Goal: Navigation & Orientation: Find specific page/section

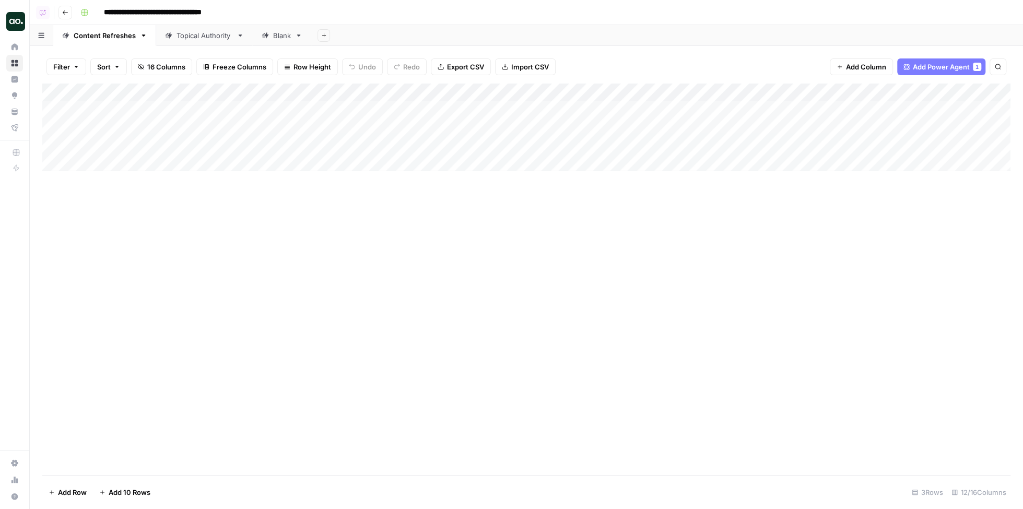
click at [200, 36] on div "Topical Authority" at bounding box center [205, 35] width 56 height 10
click at [98, 40] on div "Content Refreshes" at bounding box center [105, 35] width 62 height 10
click at [196, 36] on div "Topical Authority" at bounding box center [205, 35] width 56 height 10
click at [122, 40] on div "Content Refreshes" at bounding box center [105, 35] width 62 height 10
